Goal: Use online tool/utility: Utilize a website feature to perform a specific function

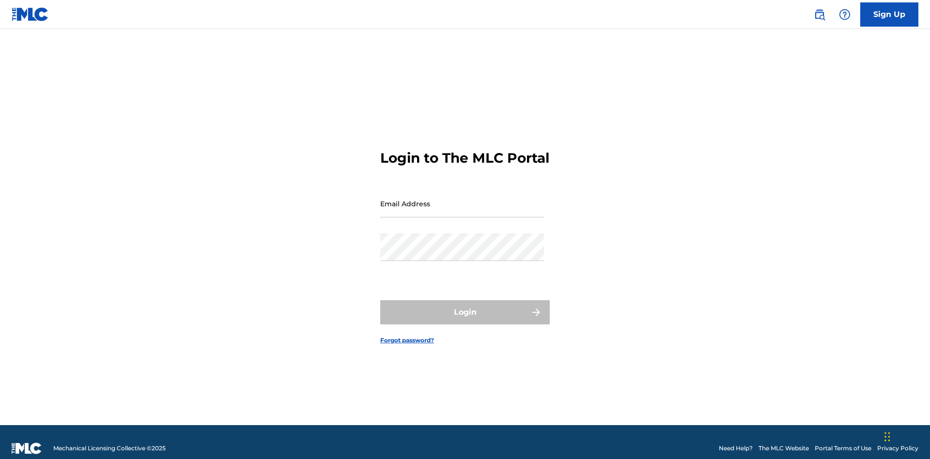
scroll to position [13, 0]
click at [462, 199] on input "Email Address" at bounding box center [462, 204] width 164 height 28
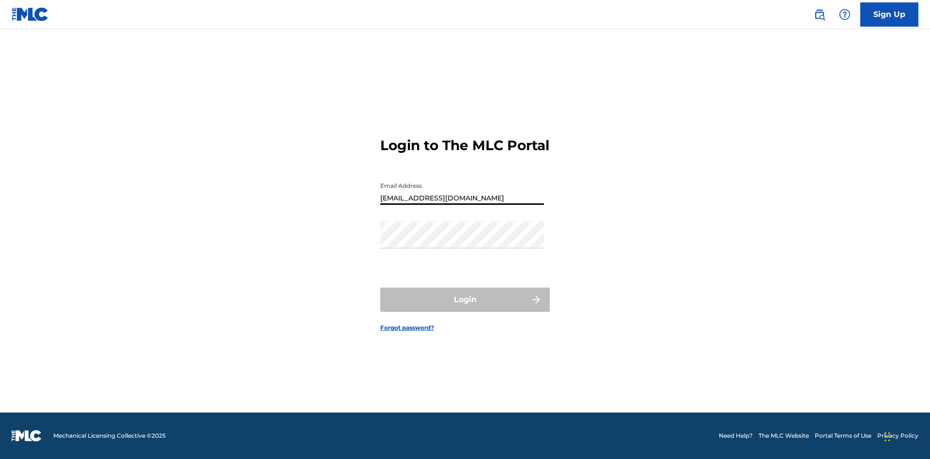
type input "[EMAIL_ADDRESS][DOMAIN_NAME]"
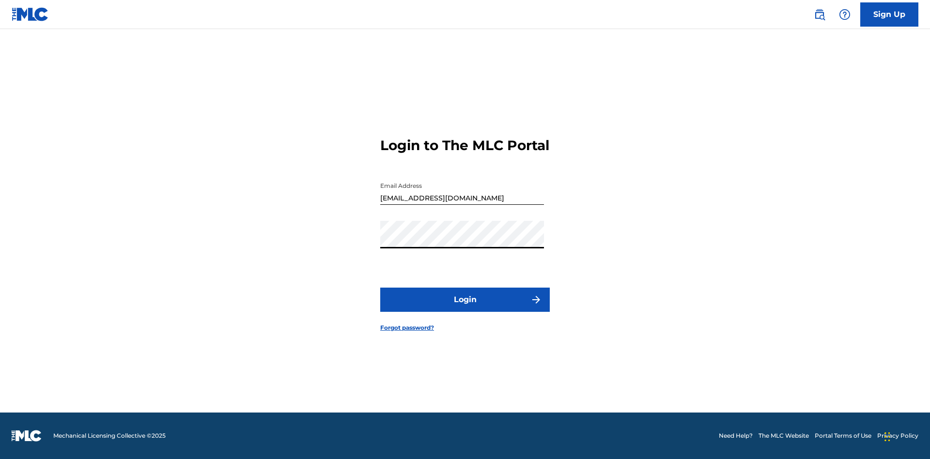
click at [465, 308] on button "Login" at bounding box center [464, 300] width 169 height 24
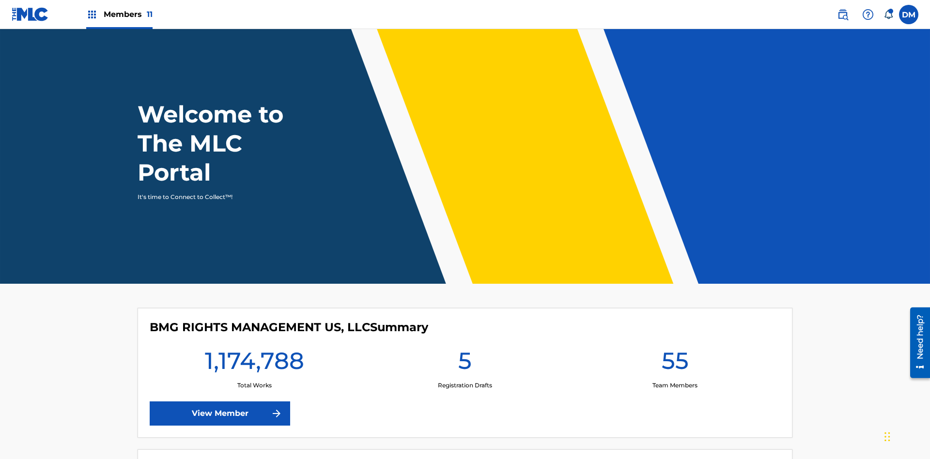
click at [119, 14] on span "Members 11" at bounding box center [128, 14] width 49 height 11
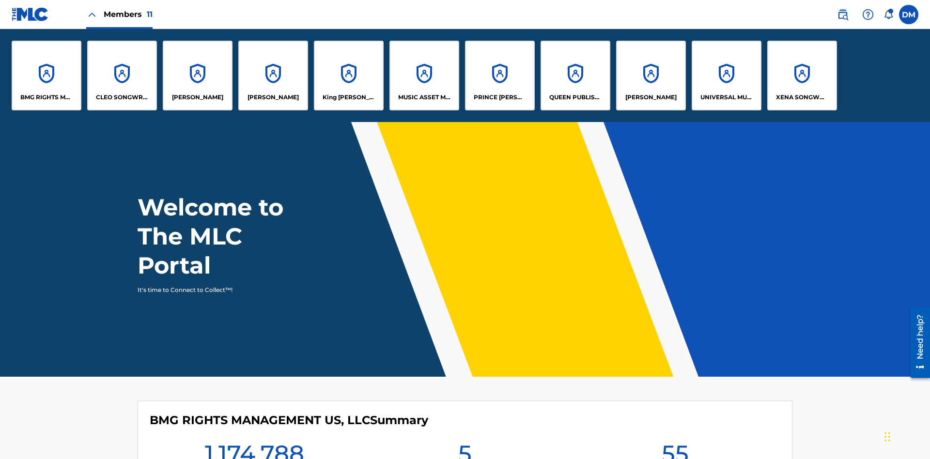
click at [46, 97] on p "BMG RIGHTS MANAGEMENT US, LLC" at bounding box center [46, 97] width 53 height 9
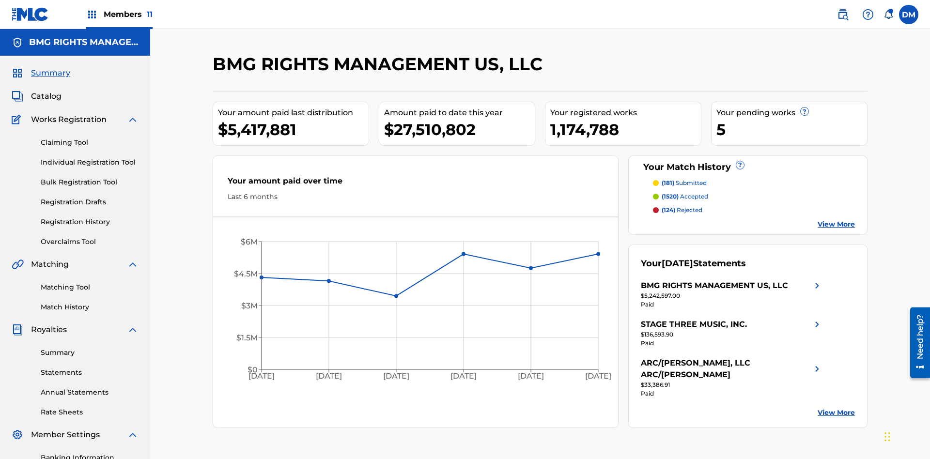
scroll to position [141, 0]
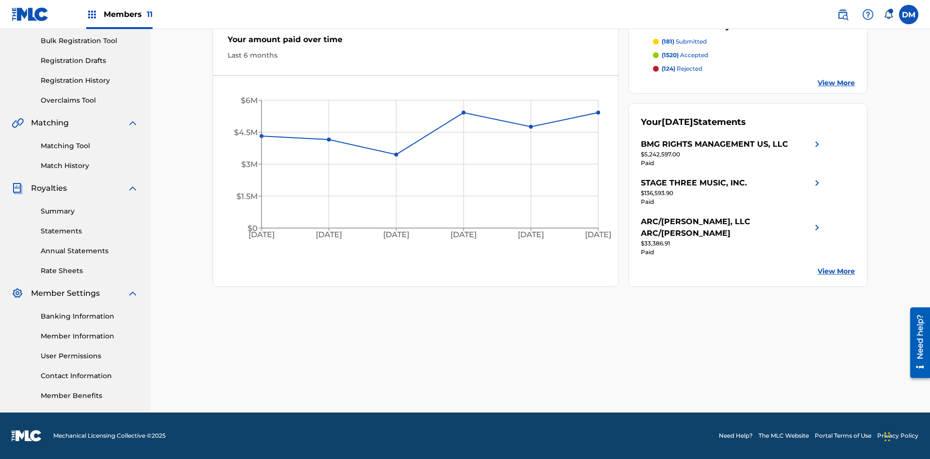
click at [90, 100] on link "Overclaims Tool" at bounding box center [90, 100] width 98 height 10
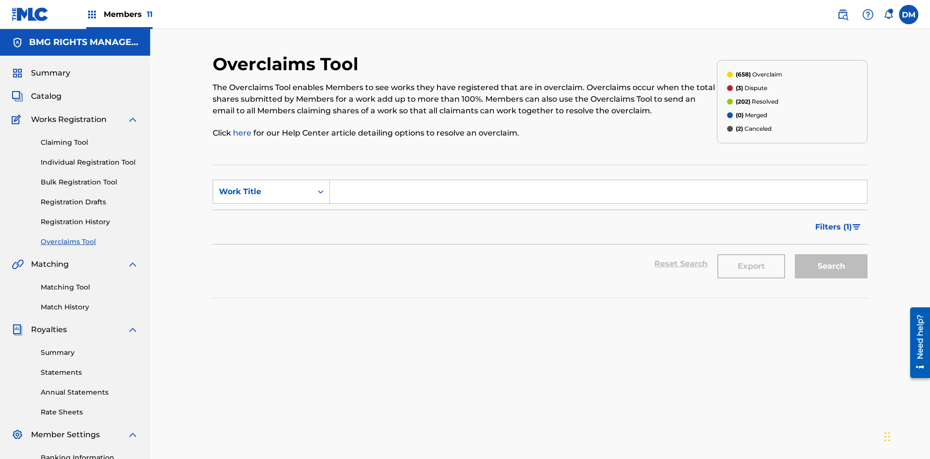
click at [833, 221] on span "Filters ( 1 )" at bounding box center [833, 227] width 37 height 12
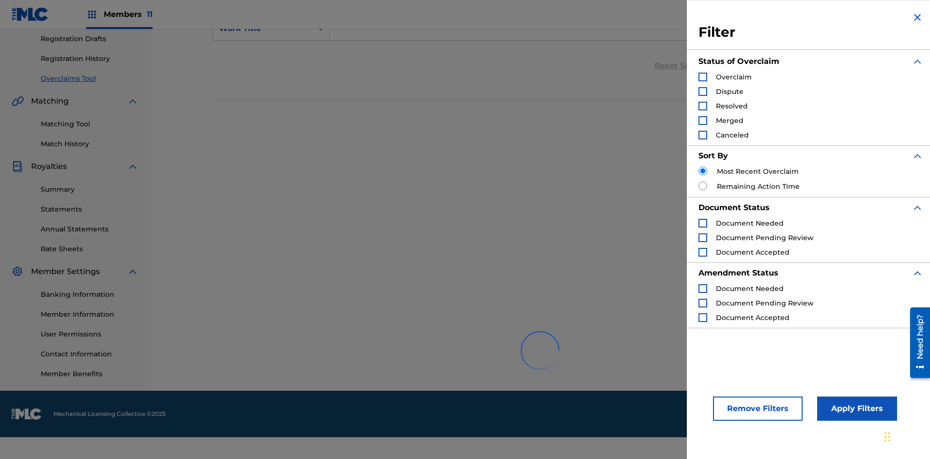
click at [703, 77] on div "Search Form" at bounding box center [702, 77] width 9 height 9
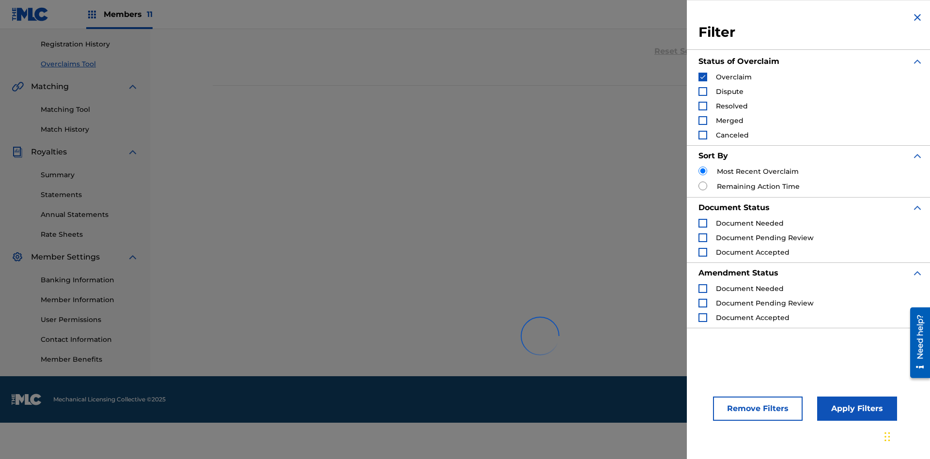
scroll to position [305, 0]
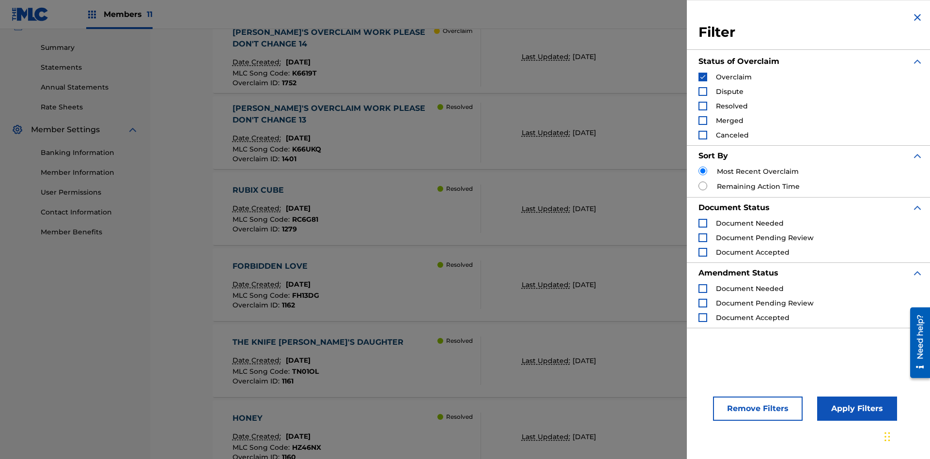
click at [855, 409] on button "Apply Filters" at bounding box center [857, 409] width 80 height 24
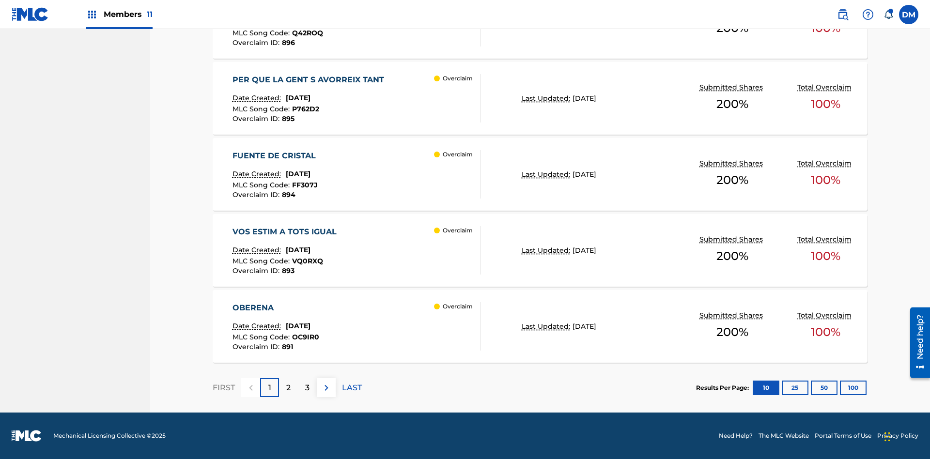
click at [840, 387] on button "100" at bounding box center [853, 388] width 27 height 15
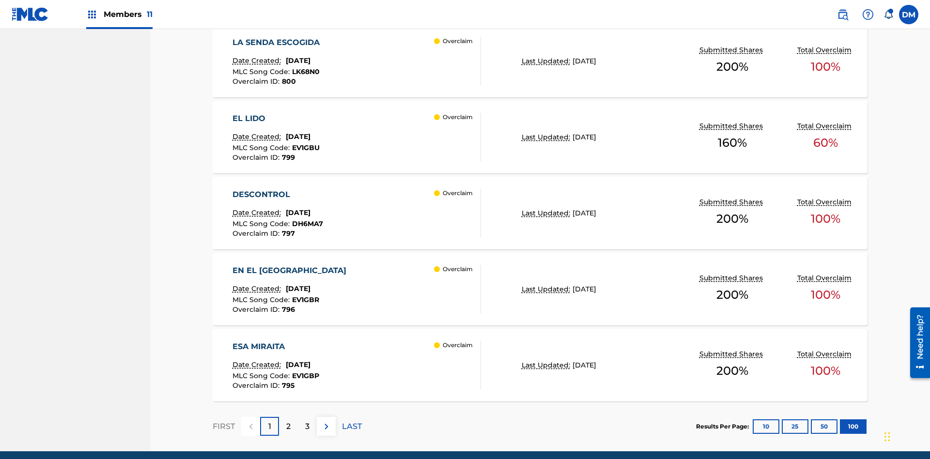
scroll to position [7596, 0]
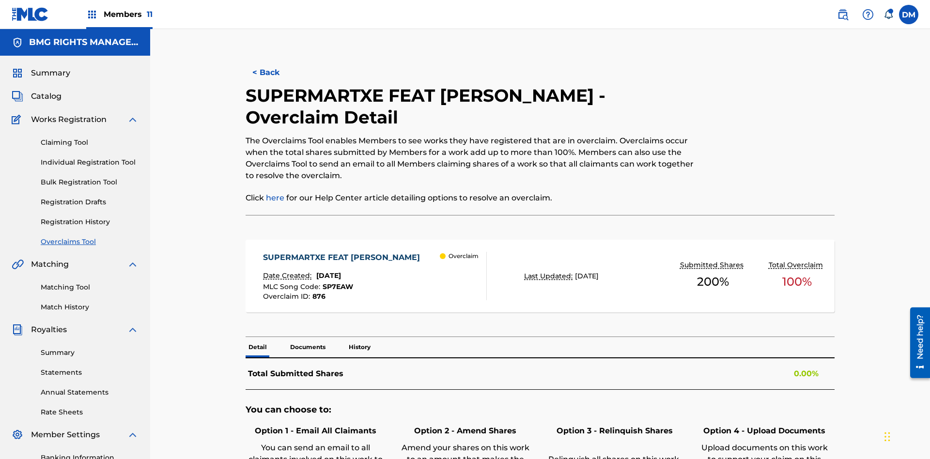
scroll to position [153, 0]
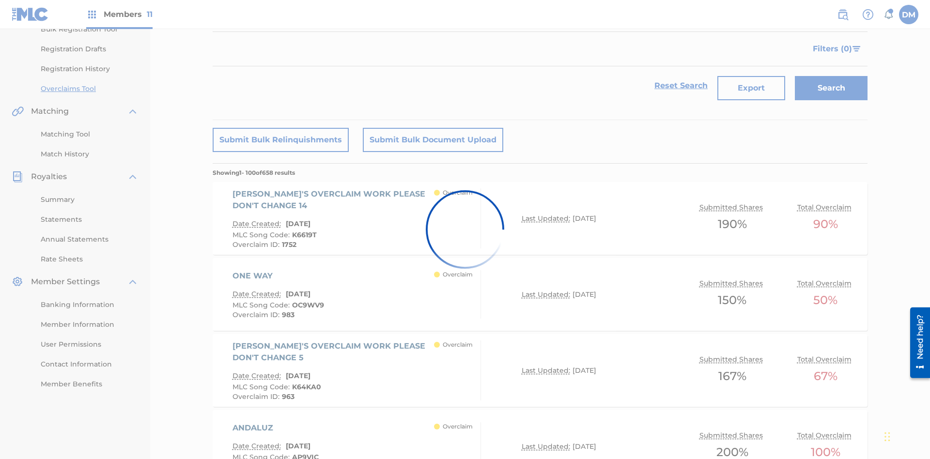
scroll to position [2126, 0]
